Goal: Transaction & Acquisition: Subscribe to service/newsletter

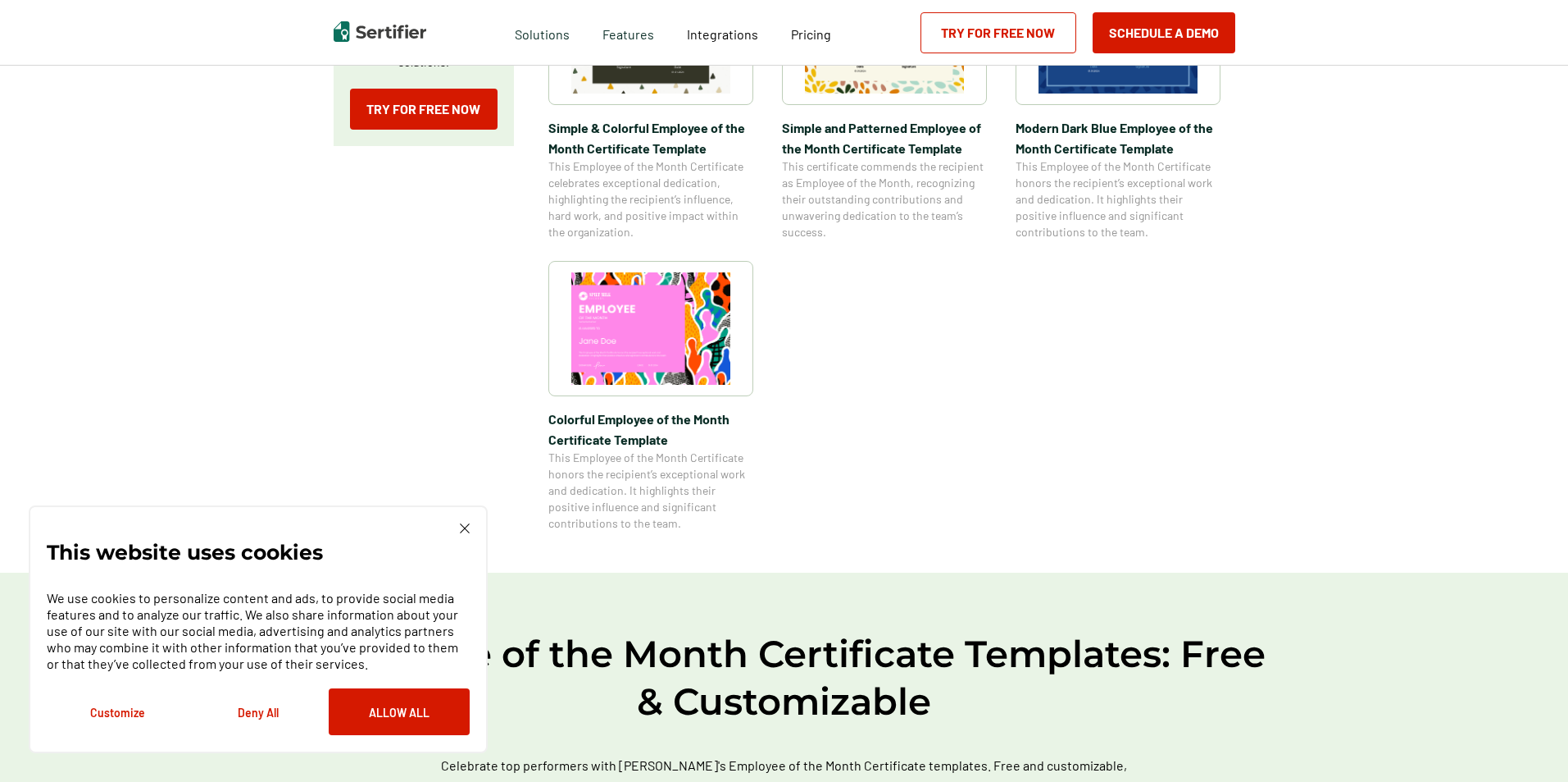
scroll to position [1312, 0]
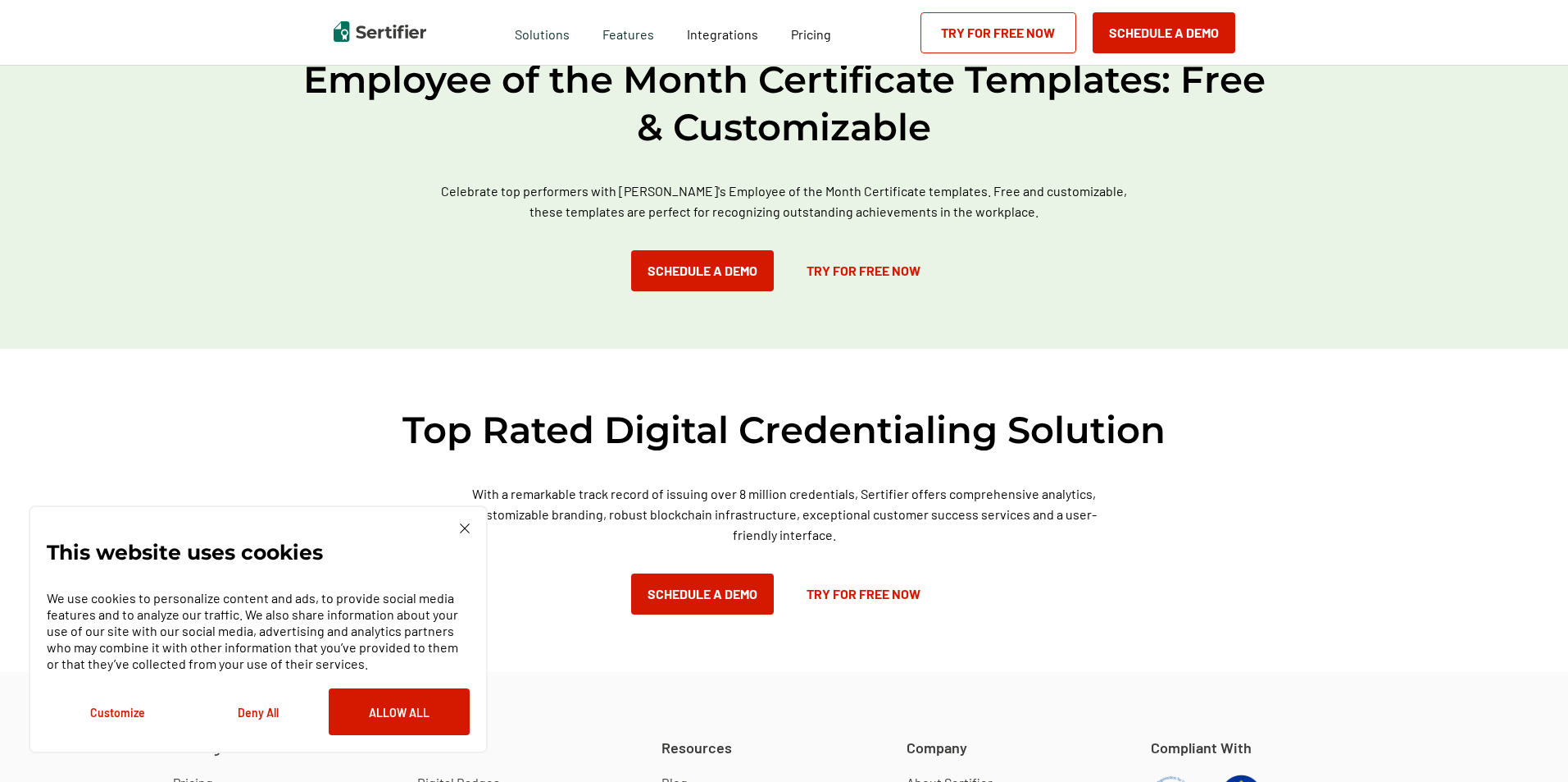
click at [964, 39] on link "Try for Free Now" at bounding box center [998, 32] width 156 height 41
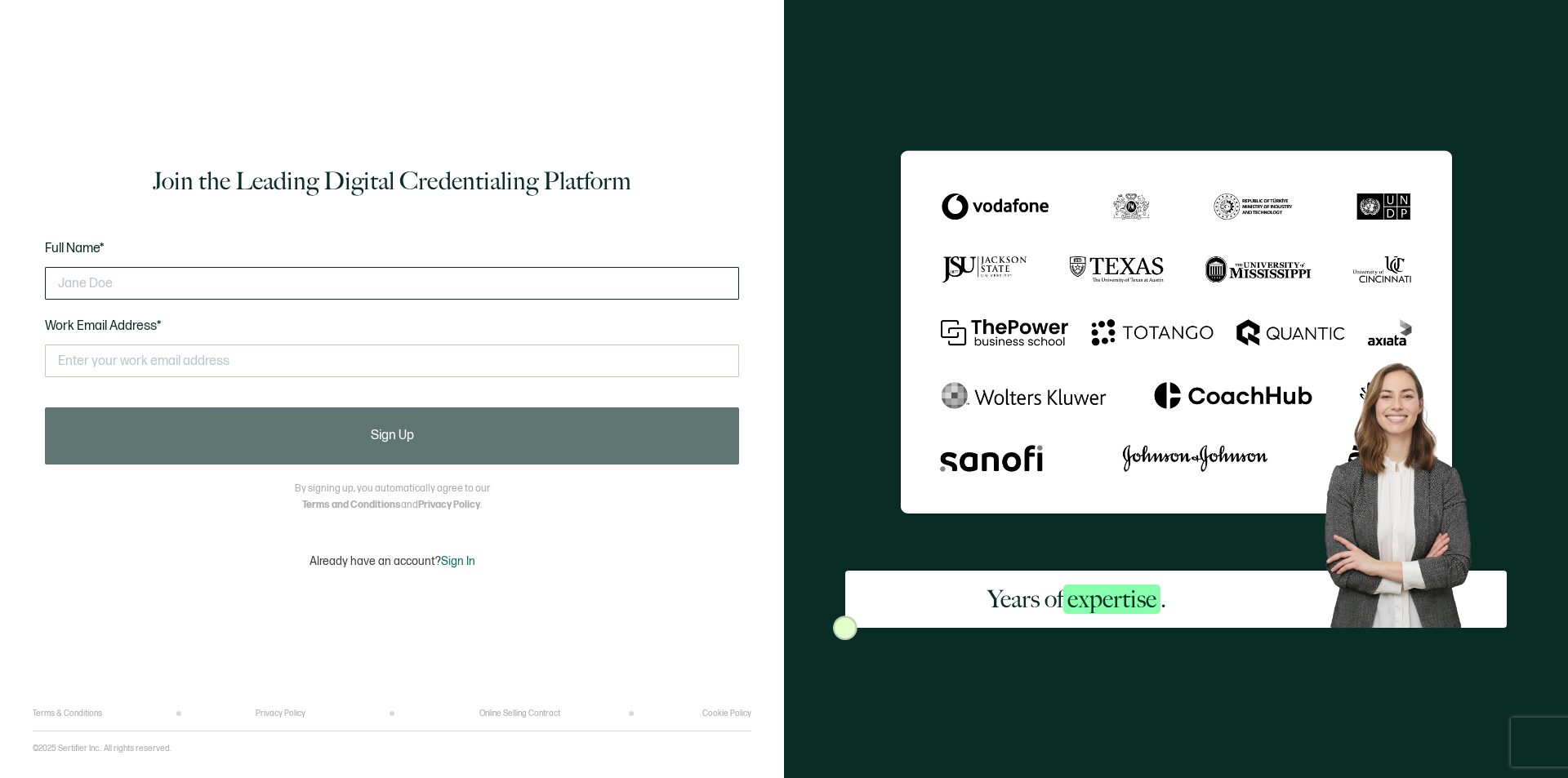
click at [107, 278] on input "text" at bounding box center [392, 282] width 694 height 32
type input "Irelis Palomino RN"
click at [127, 352] on input "text" at bounding box center [392, 360] width 694 height 32
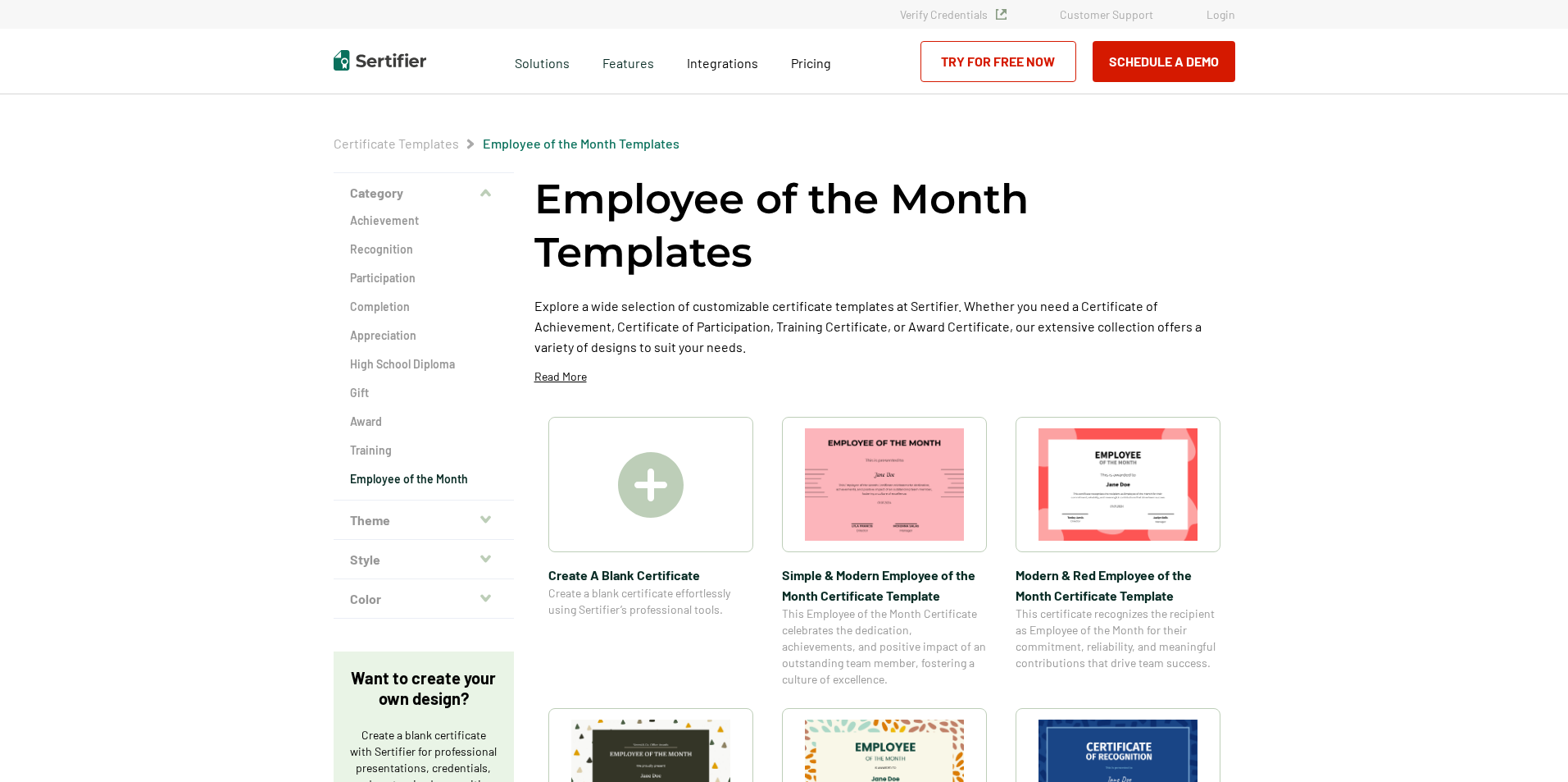
scroll to position [1312, 0]
